Goal: Task Accomplishment & Management: Use online tool/utility

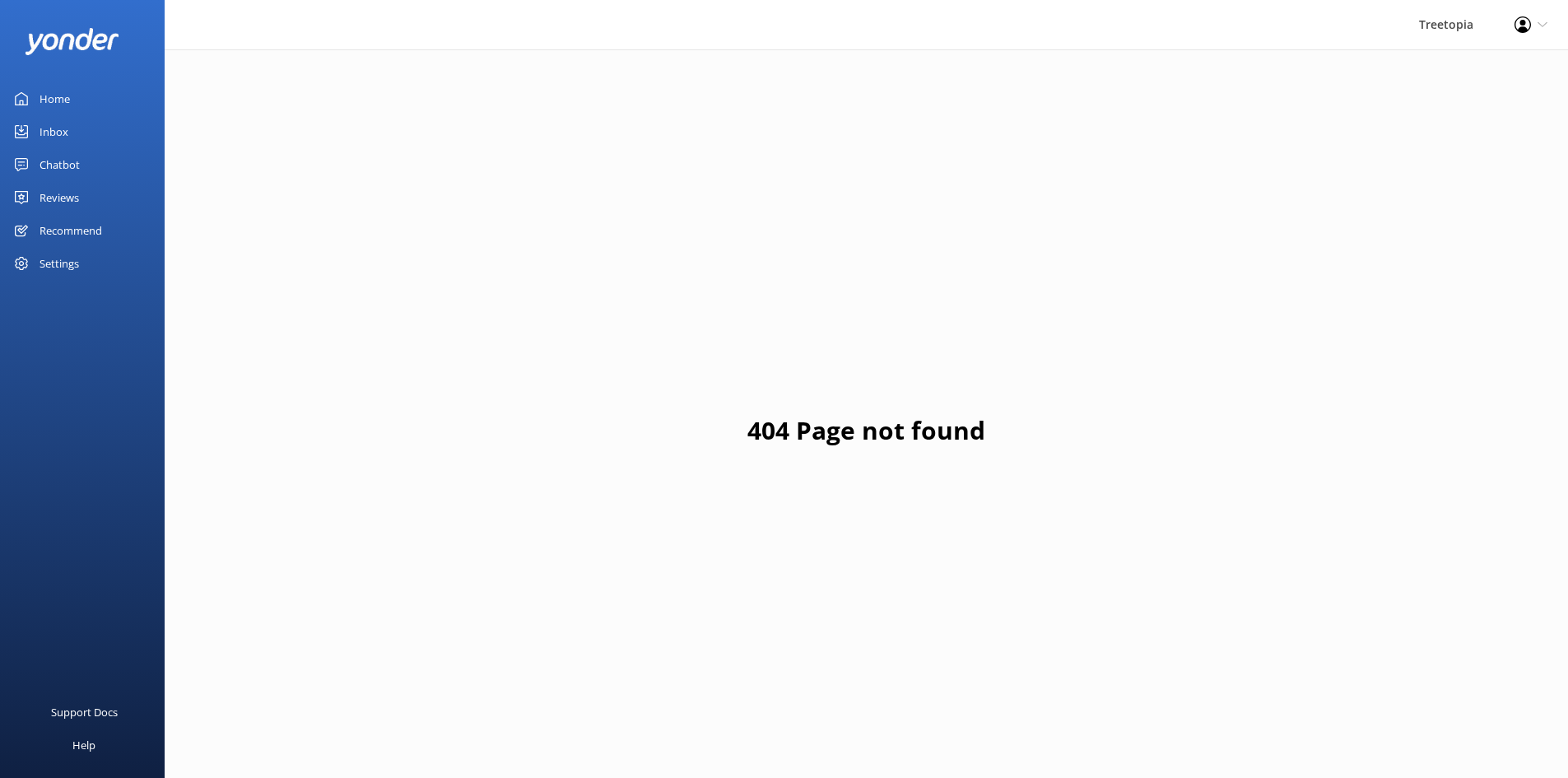
click at [101, 155] on link "Chatbot" at bounding box center [82, 164] width 165 height 33
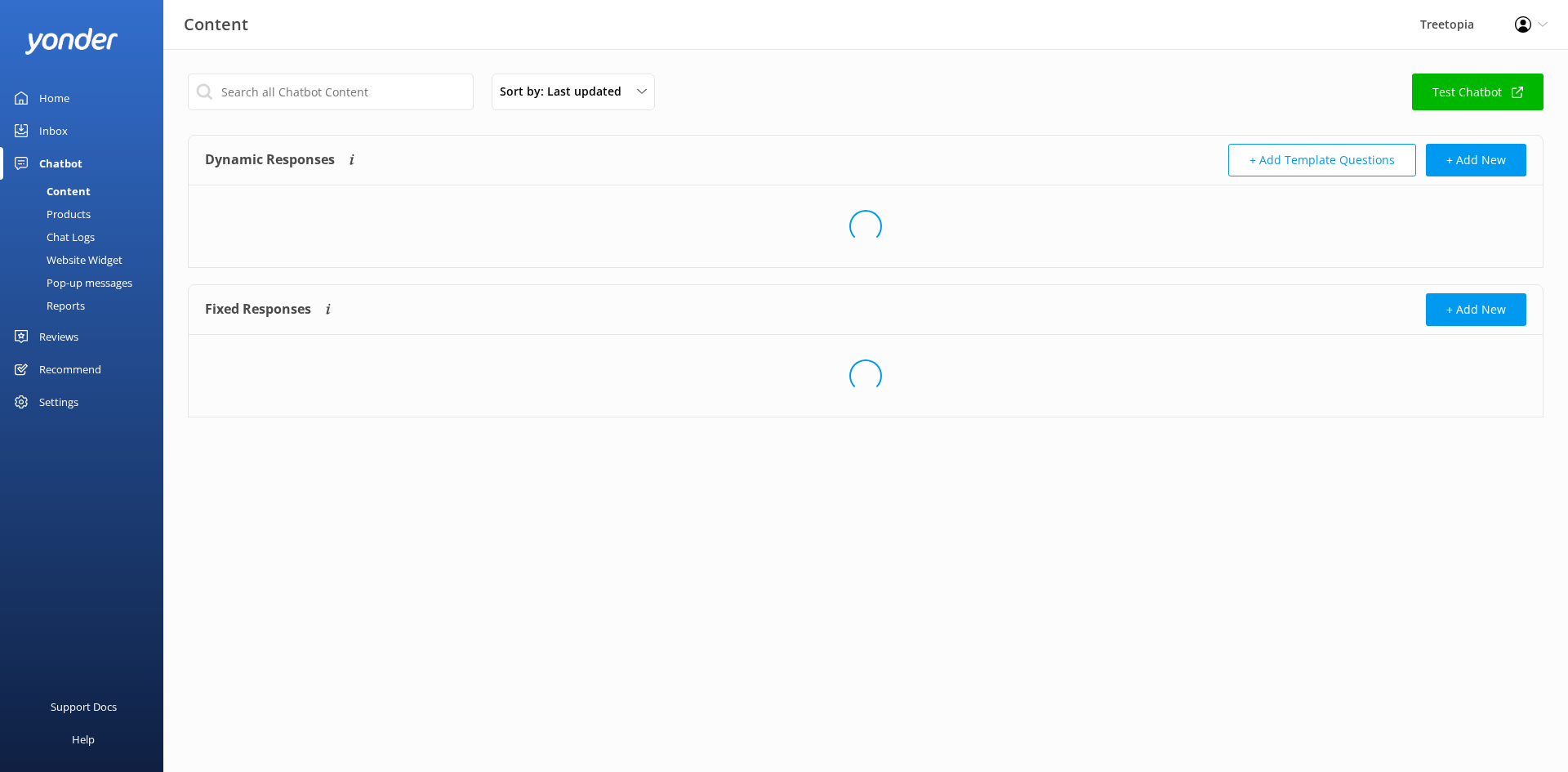
click at [104, 234] on link "Chat Logs" at bounding box center [86, 237] width 154 height 23
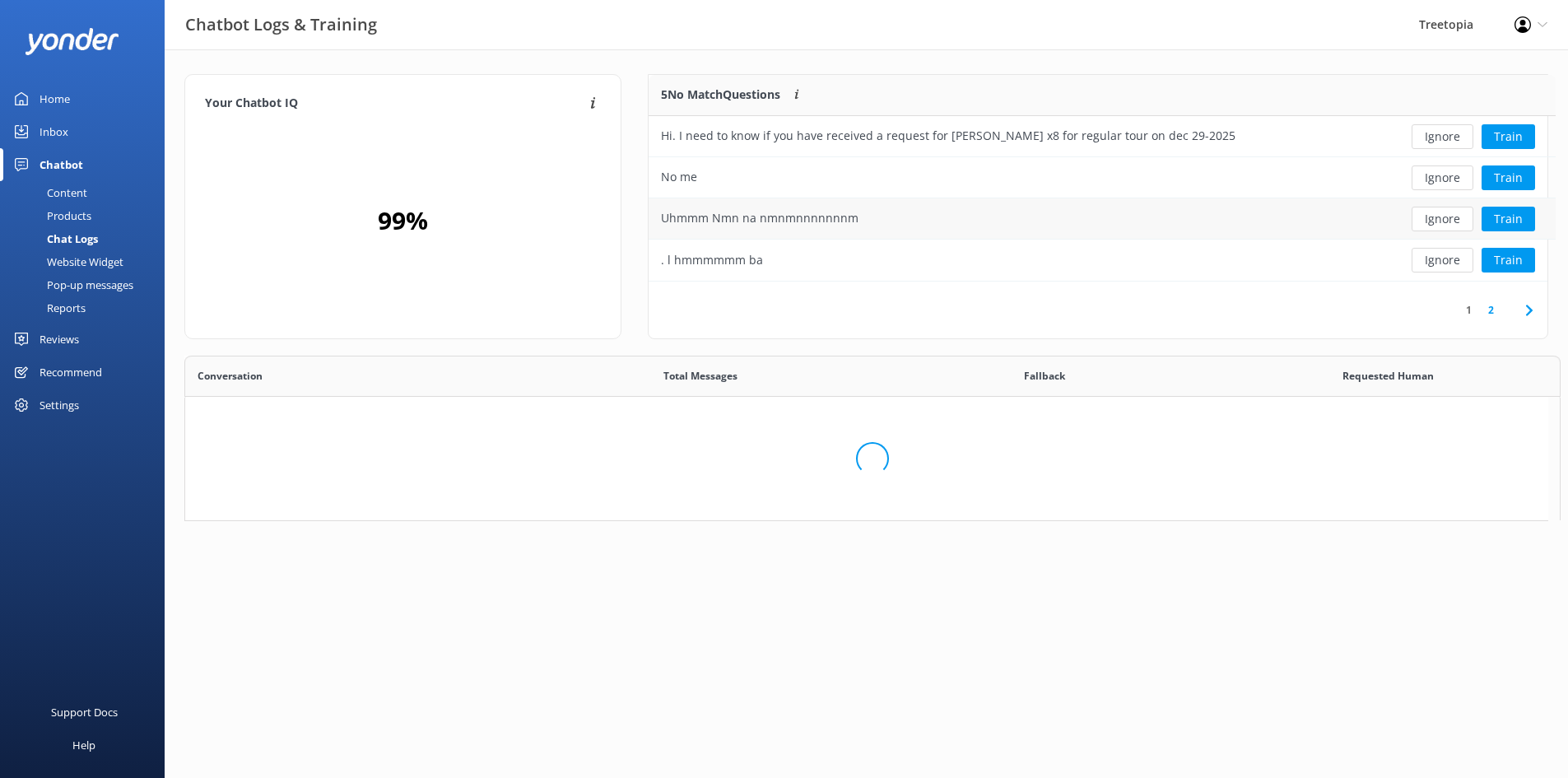
scroll to position [195, 887]
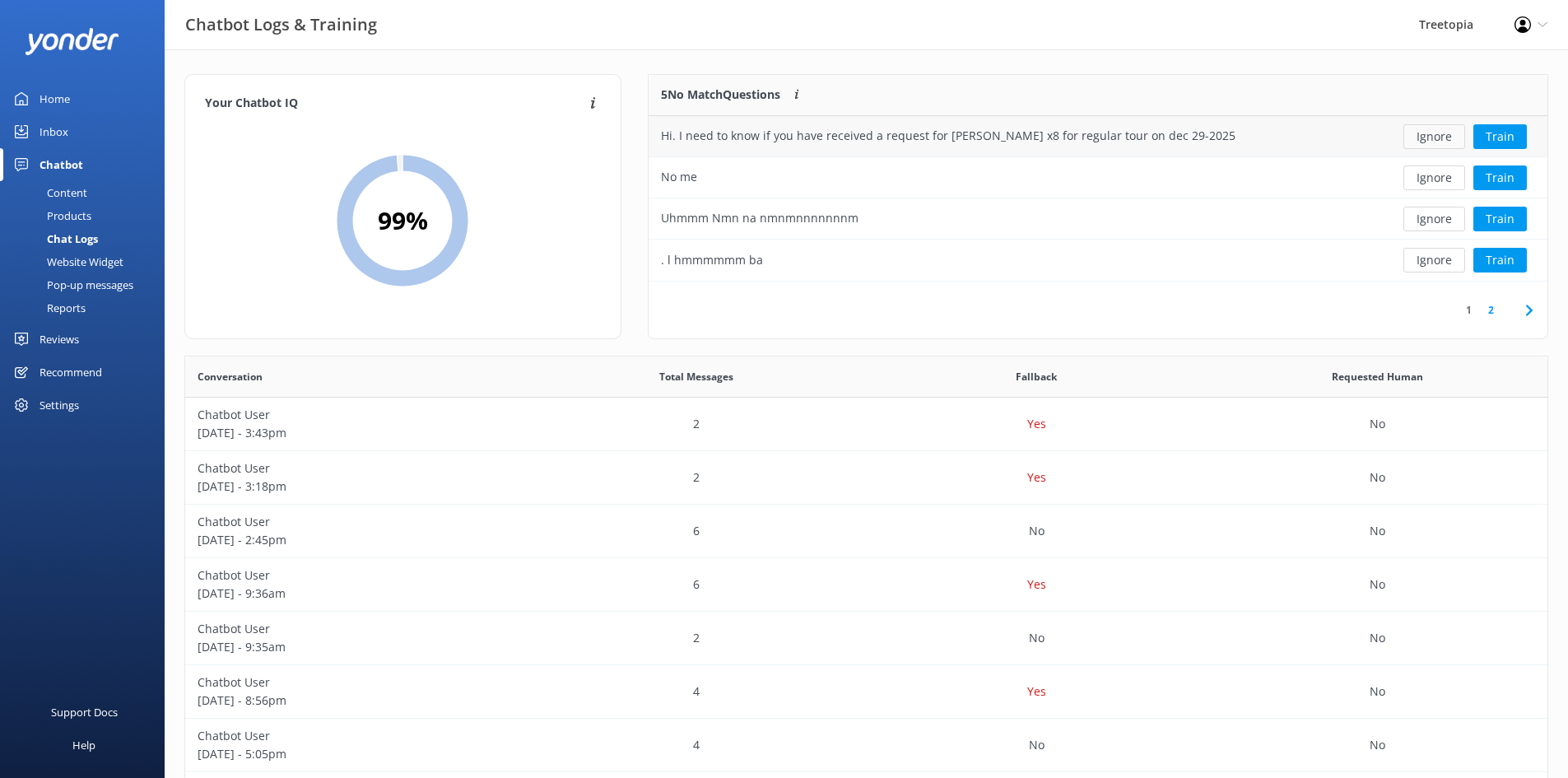
click at [1438, 138] on button "Ignore" at bounding box center [1434, 136] width 62 height 25
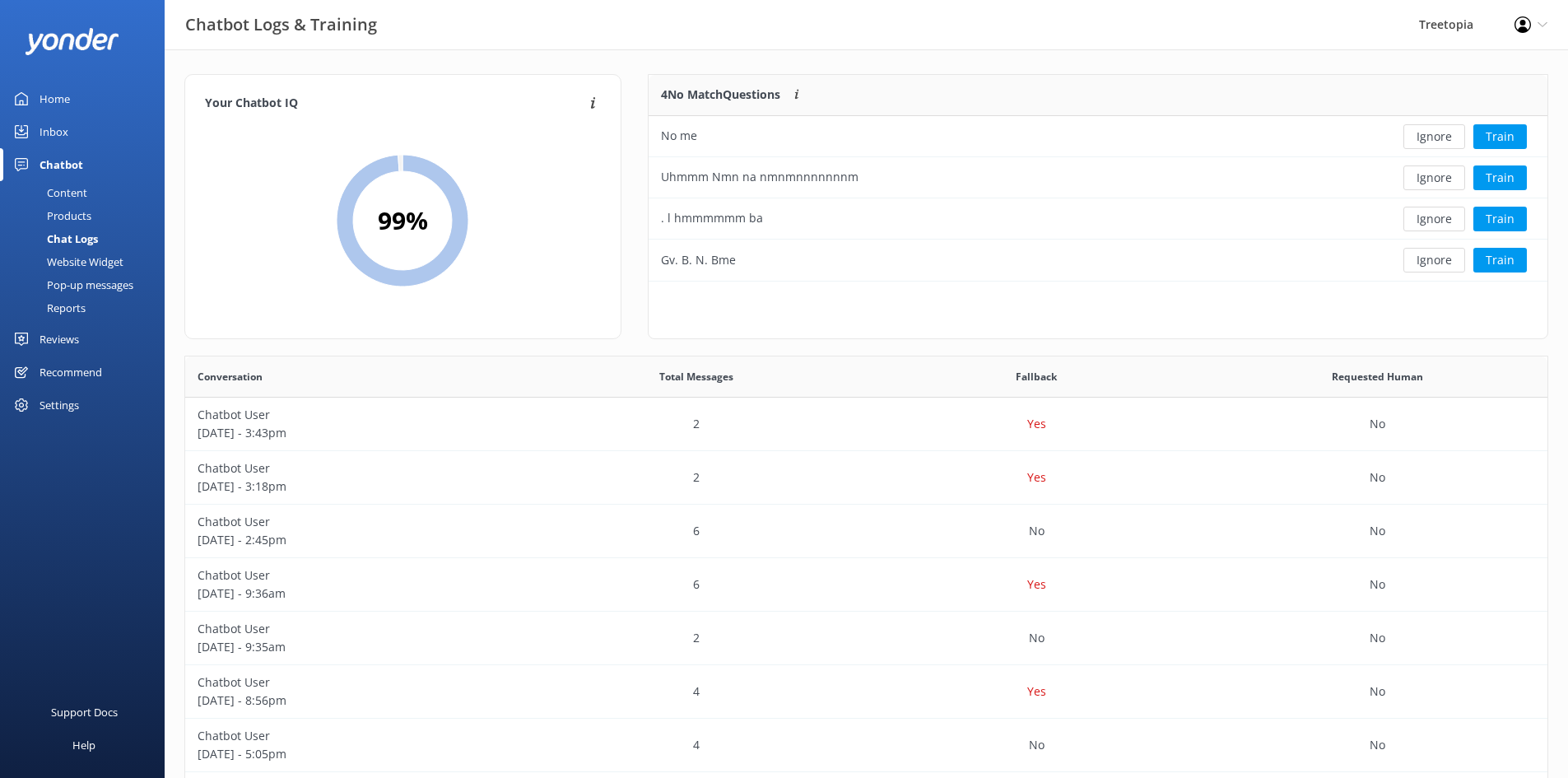
click at [1438, 138] on button "Ignore" at bounding box center [1434, 136] width 62 height 25
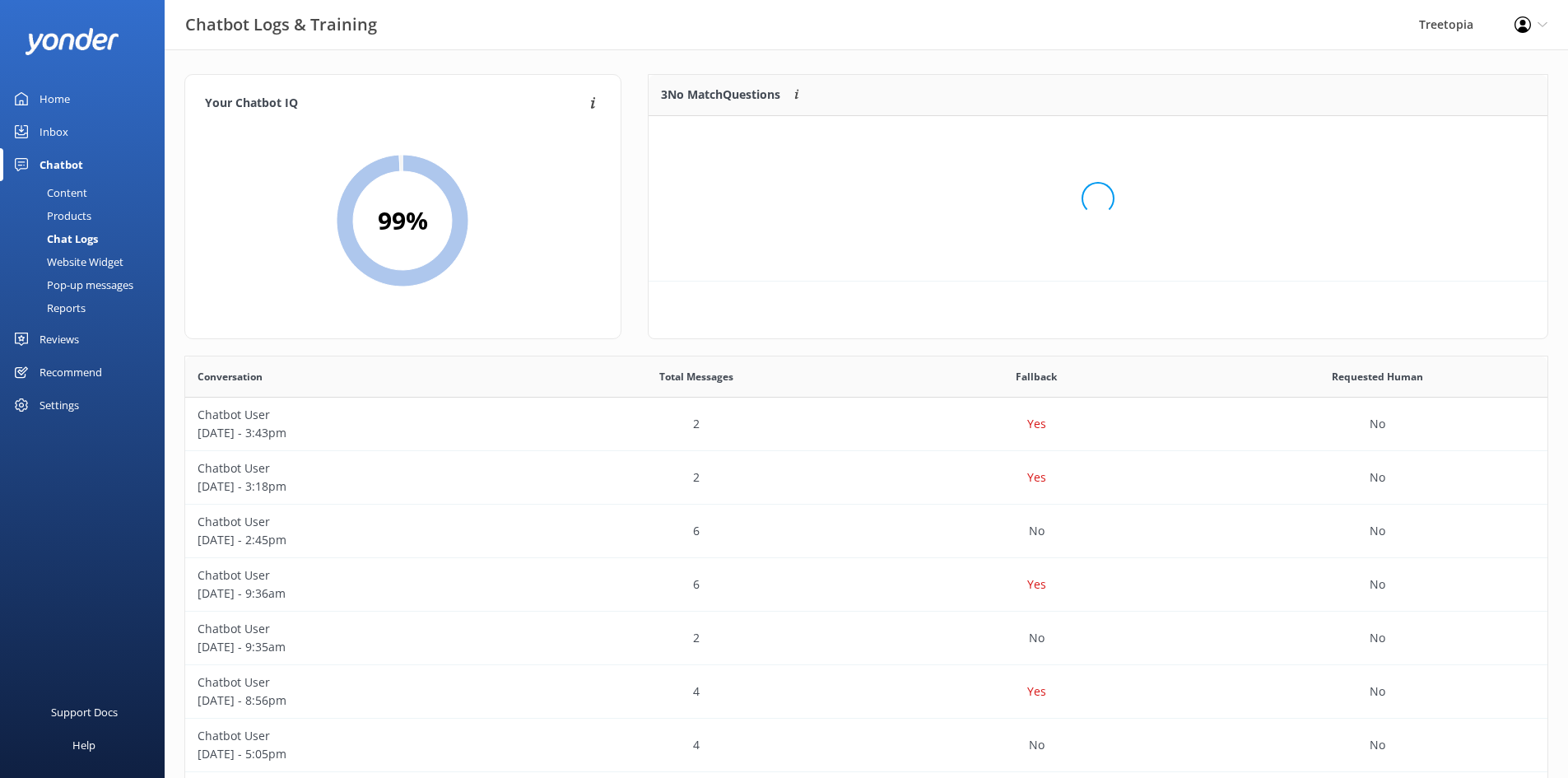
scroll to position [153, 887]
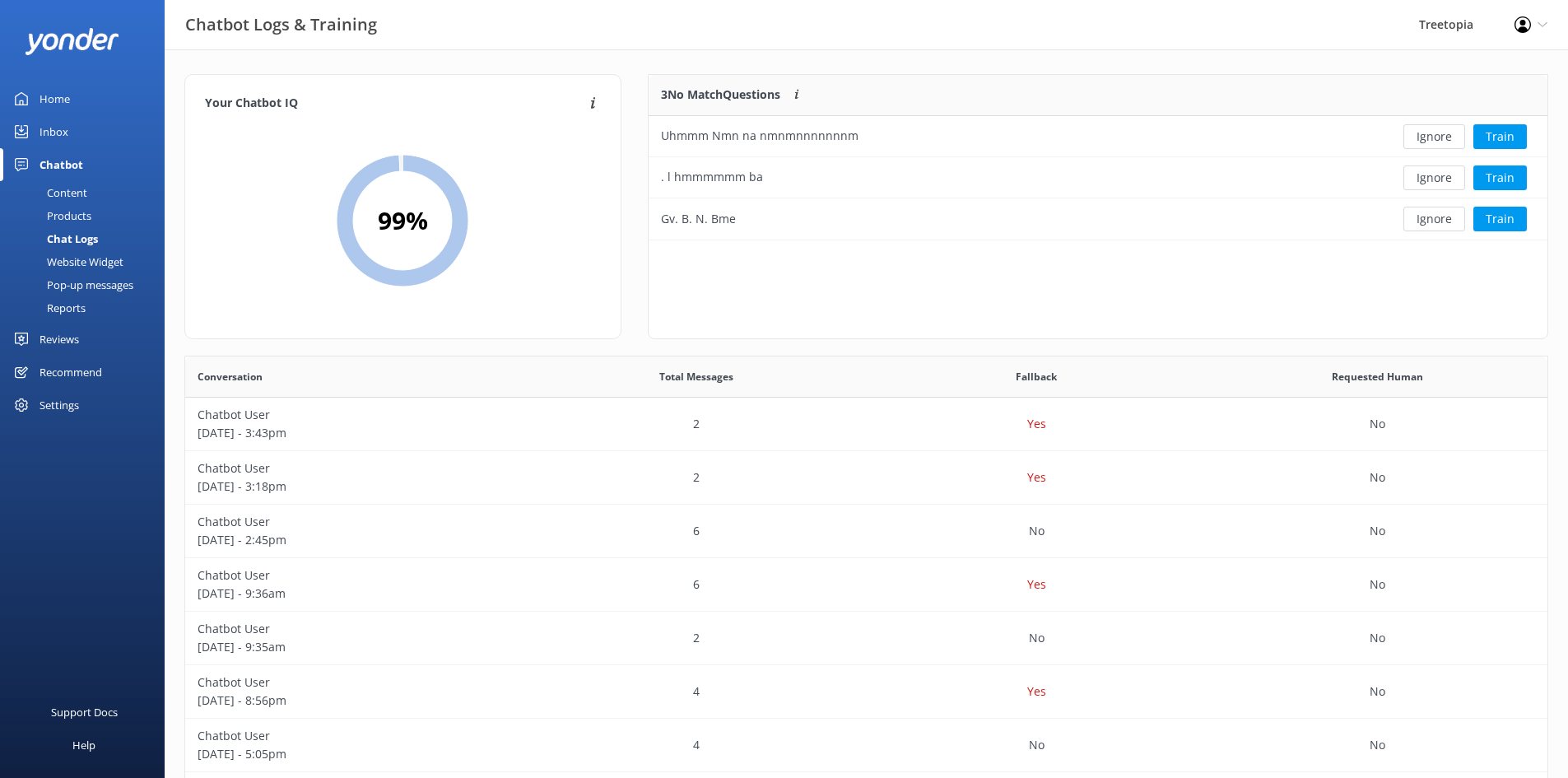
click at [1438, 138] on button "Ignore" at bounding box center [1434, 136] width 62 height 25
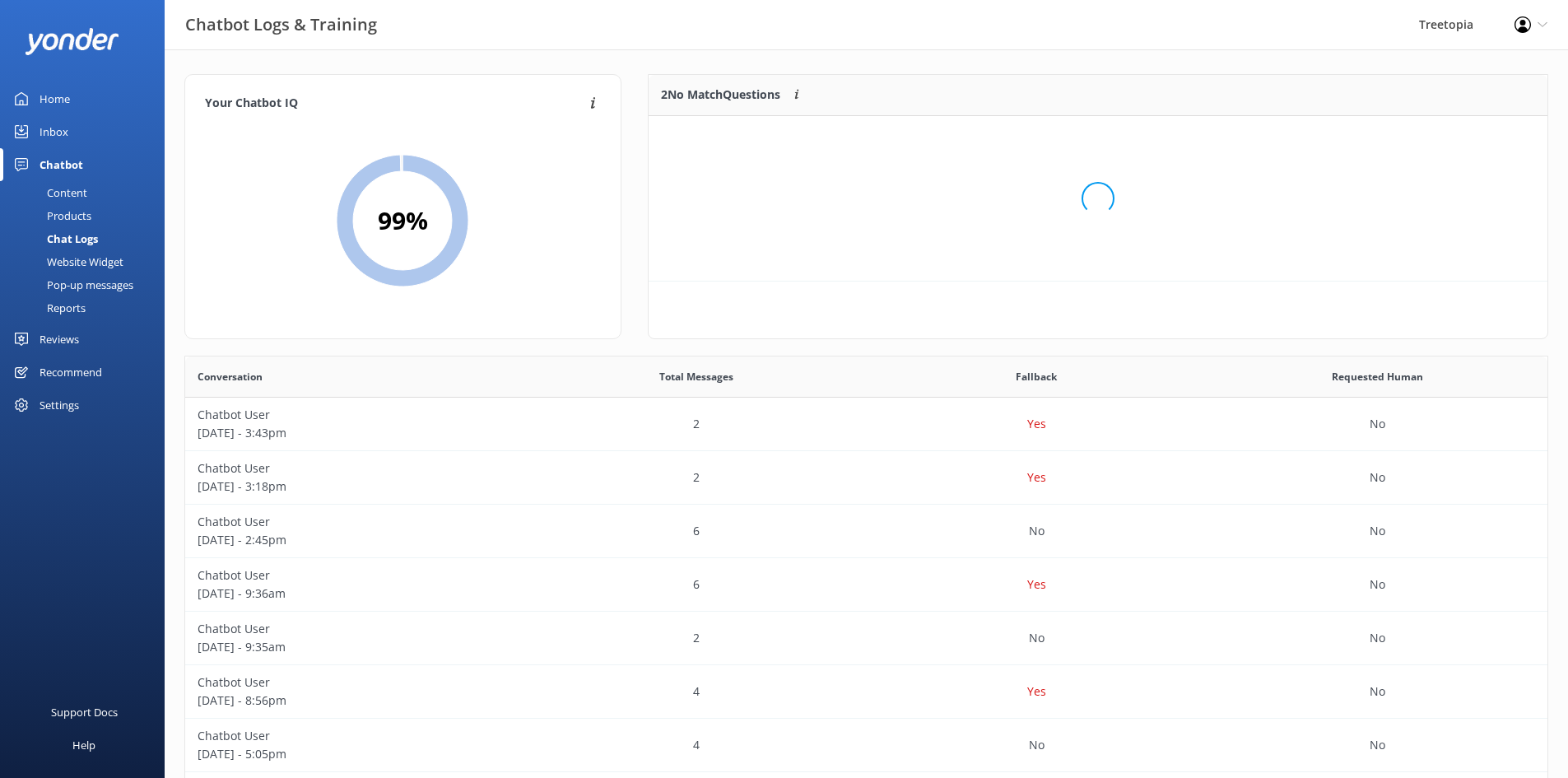
scroll to position [112, 887]
click at [1438, 138] on button "Ignore" at bounding box center [1434, 136] width 62 height 25
